Goal: Task Accomplishment & Management: Manage account settings

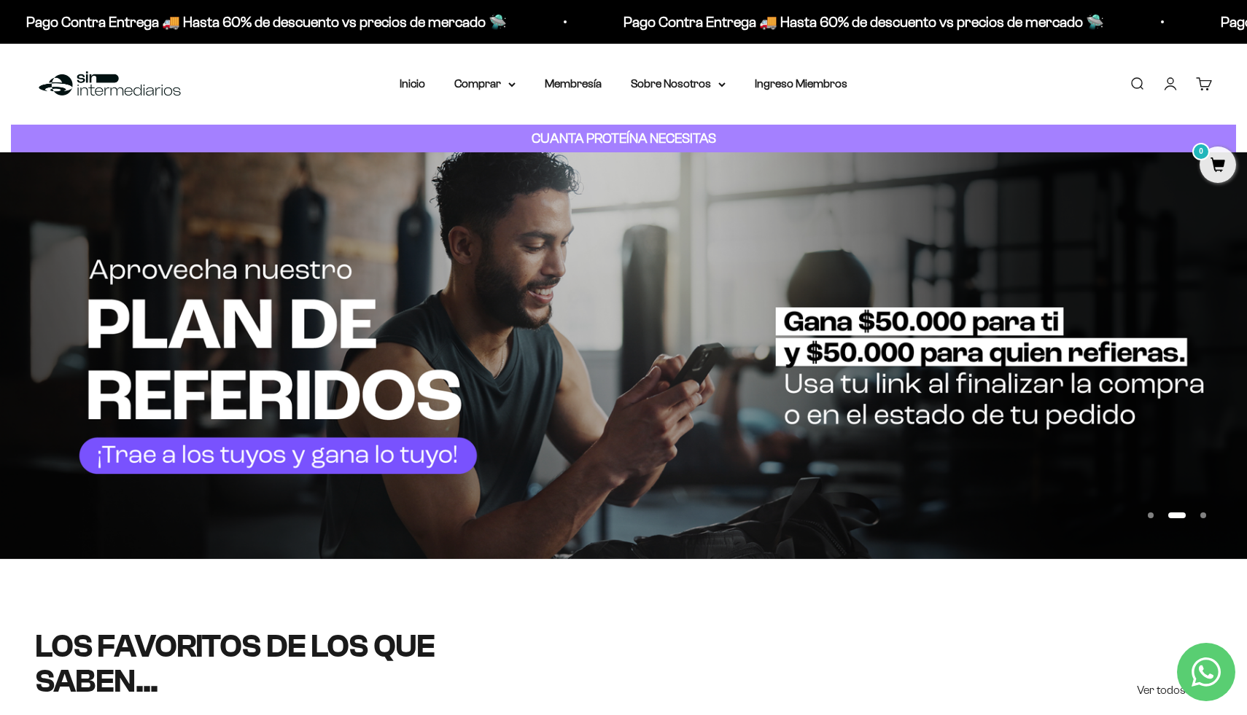
click at [1173, 82] on link "Iniciar sesión" at bounding box center [1170, 84] width 16 height 16
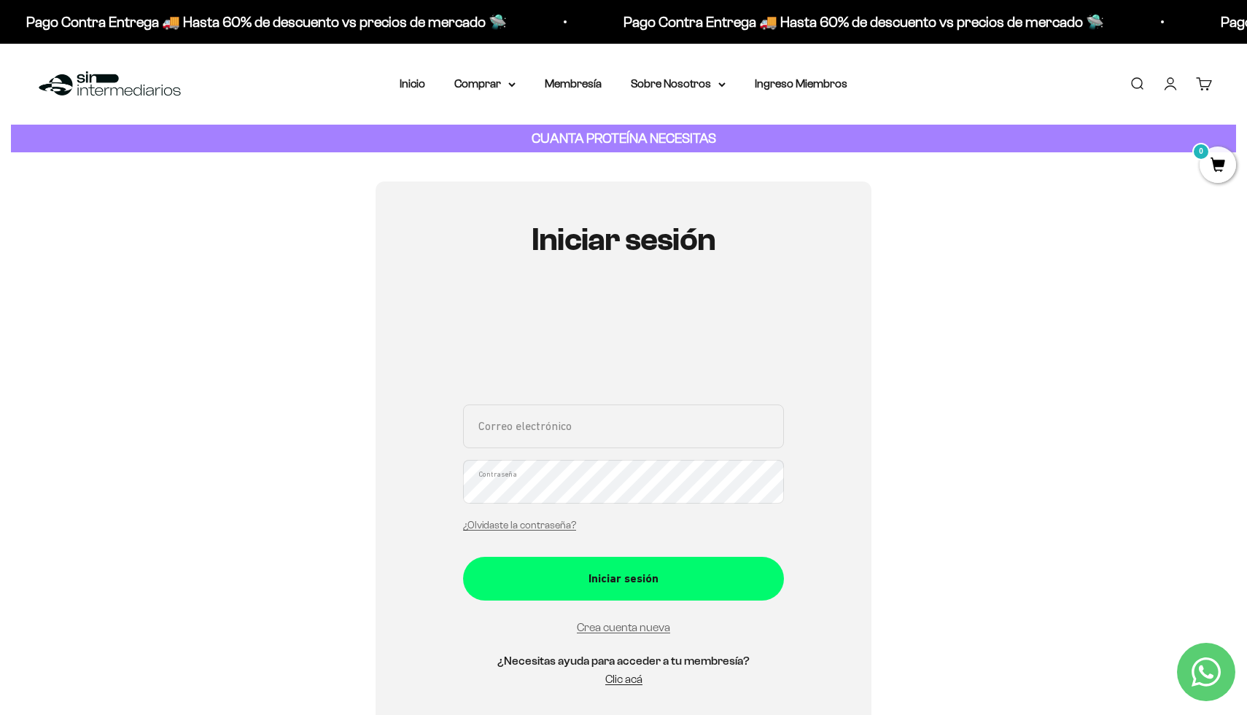
click at [576, 432] on input "Correo electrónico" at bounding box center [623, 427] width 321 height 44
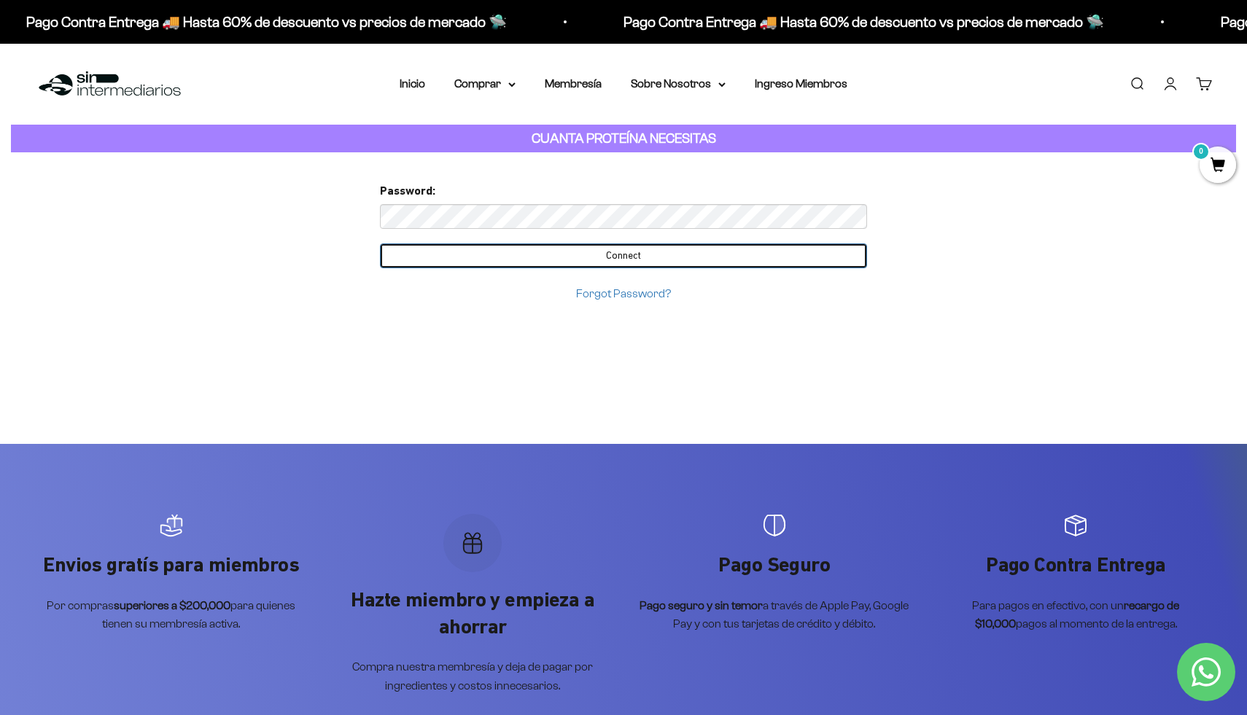
click at [545, 263] on input "Connect" at bounding box center [623, 256] width 487 height 25
